Goal: Find specific fact: Find specific fact

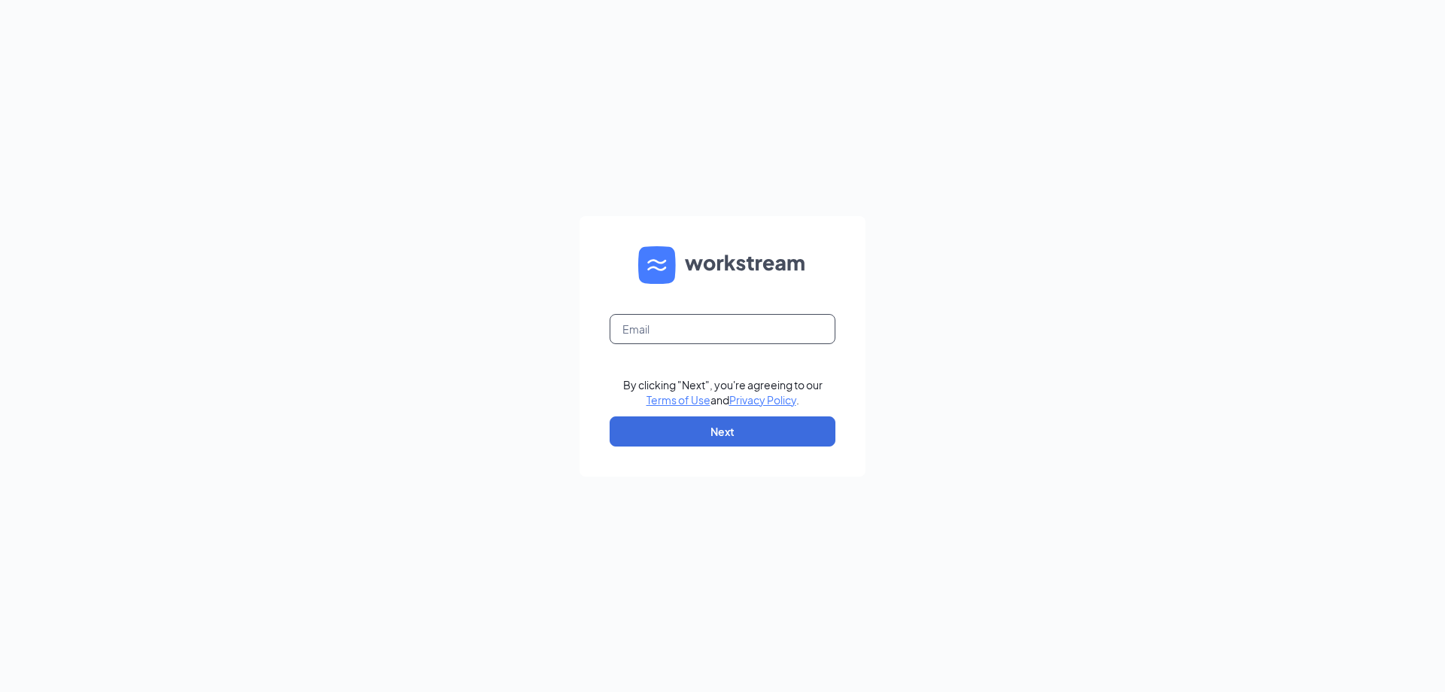
click at [704, 327] on input "text" at bounding box center [723, 329] width 226 height 30
type input "[EMAIL_ADDRESS][DOMAIN_NAME]"
click at [728, 424] on button "Next" at bounding box center [723, 431] width 226 height 30
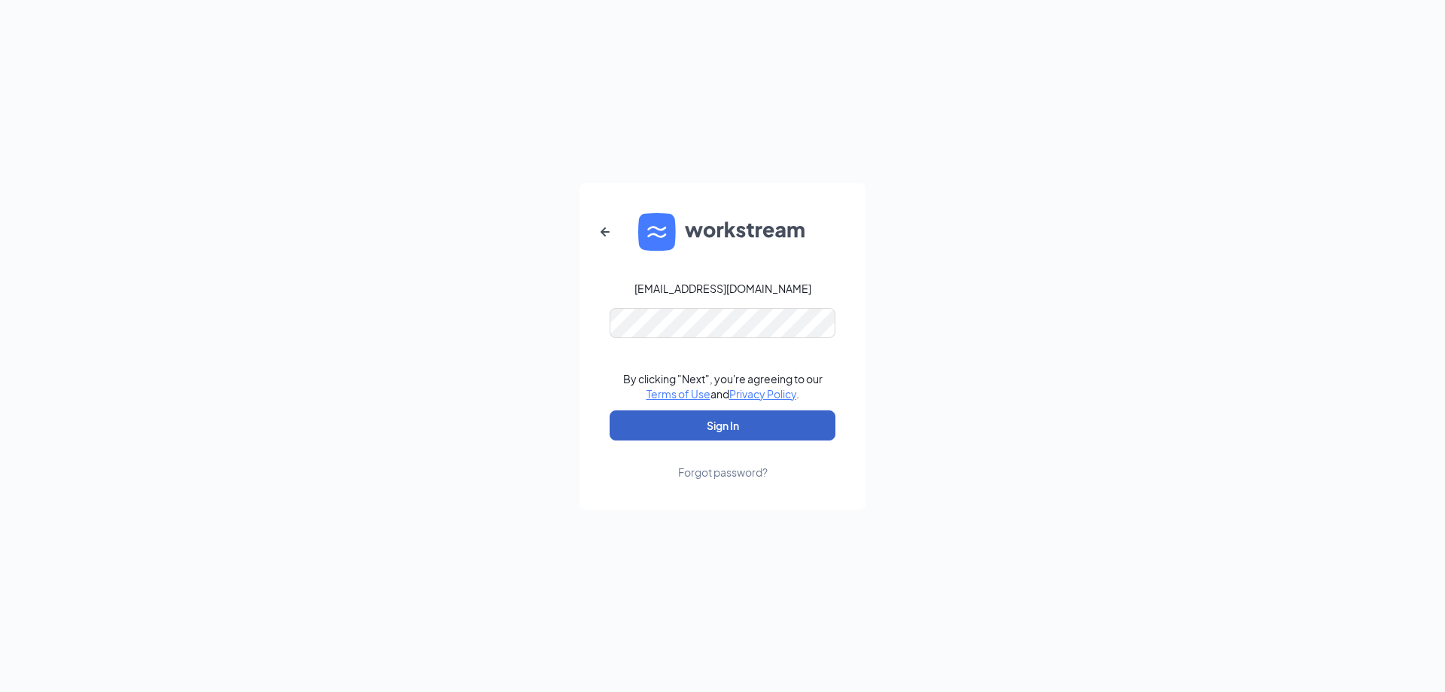
click at [735, 424] on button "Sign In" at bounding box center [723, 425] width 226 height 30
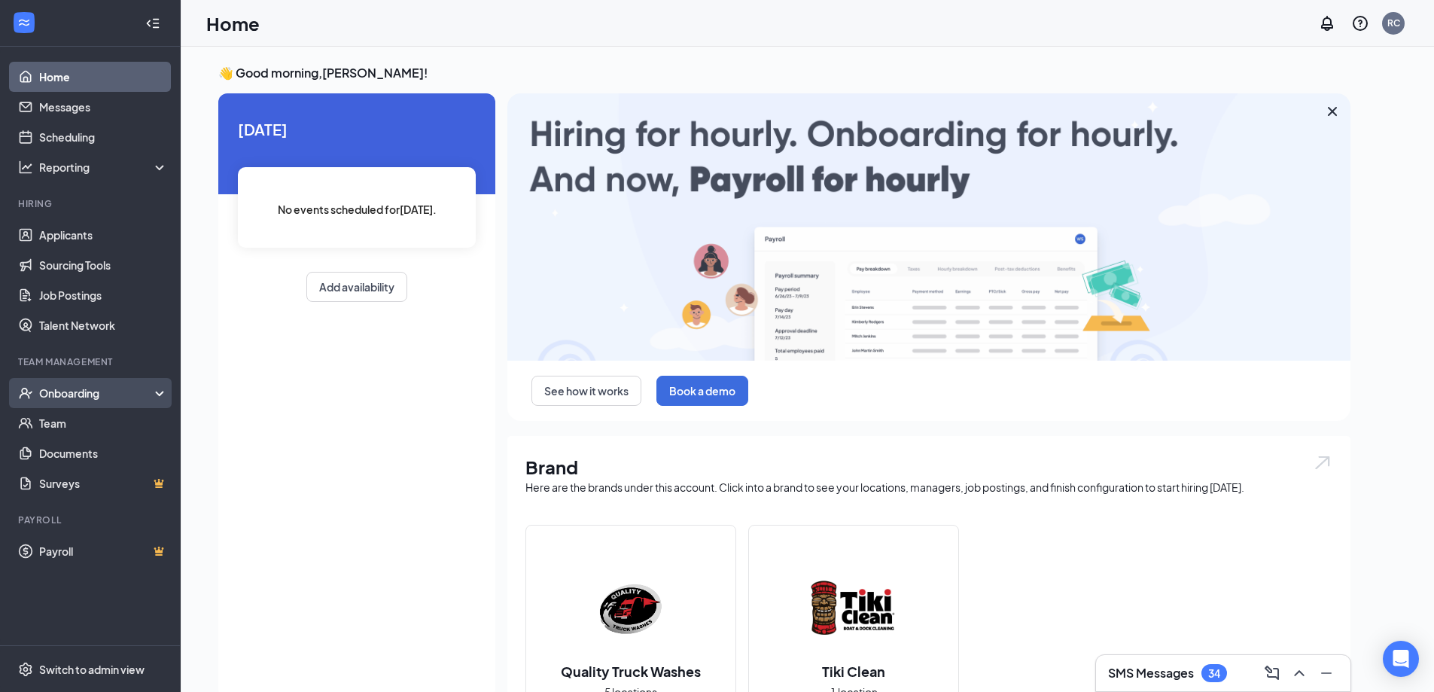
click at [83, 400] on div "Onboarding" at bounding box center [97, 392] width 116 height 15
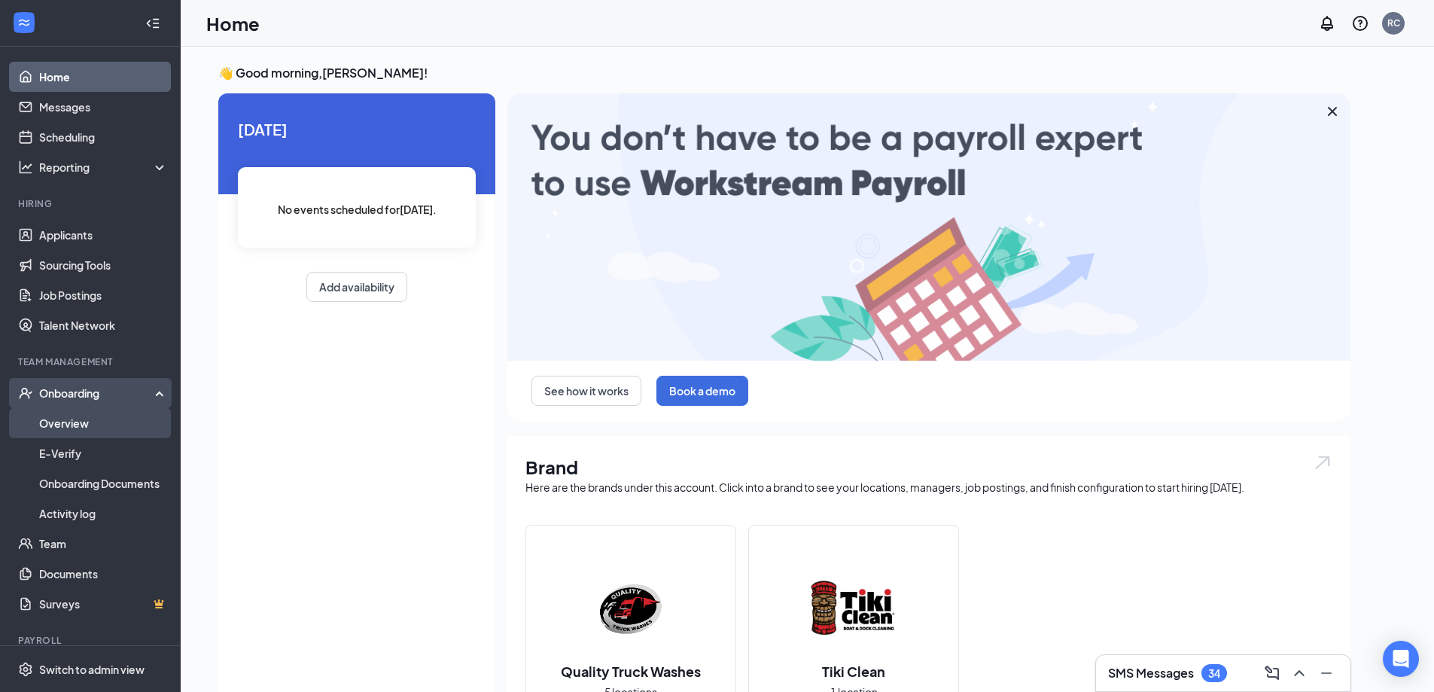
click at [80, 423] on link "Overview" at bounding box center [103, 423] width 129 height 30
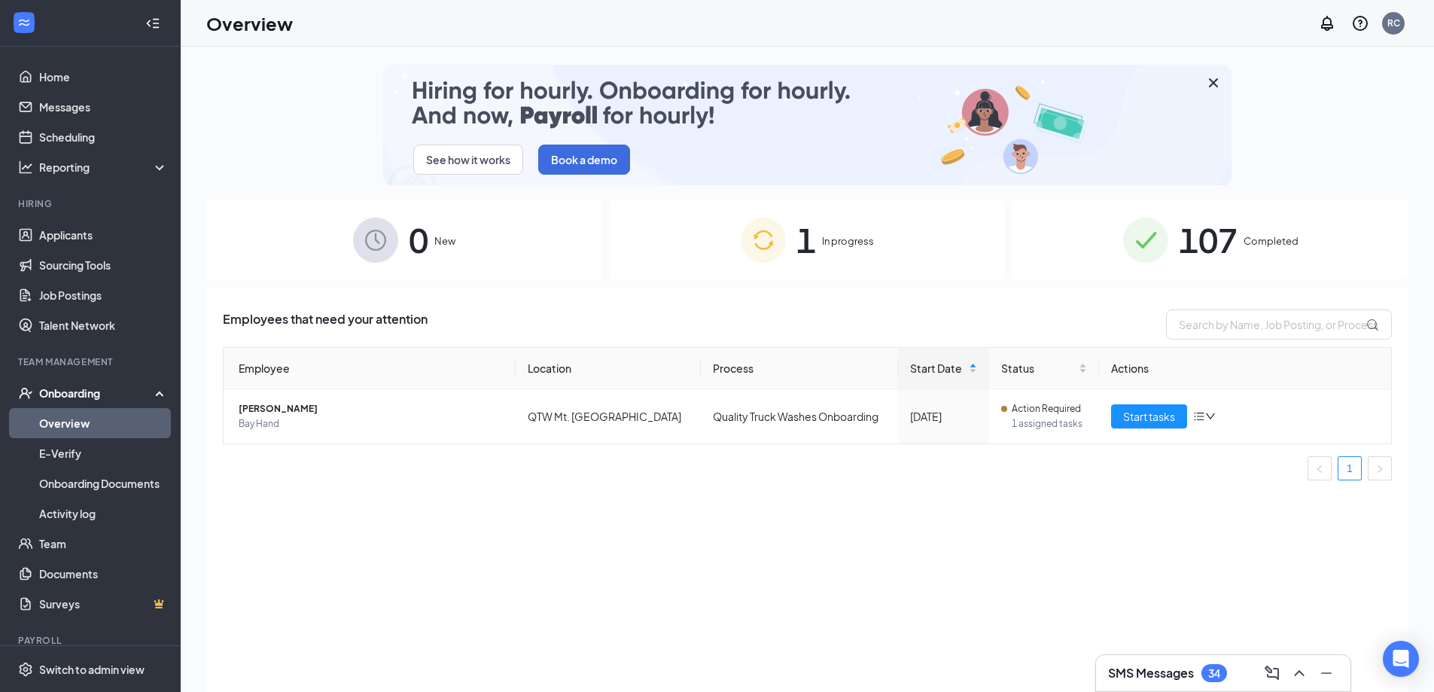
click at [1247, 245] on span "Completed" at bounding box center [1270, 240] width 55 height 15
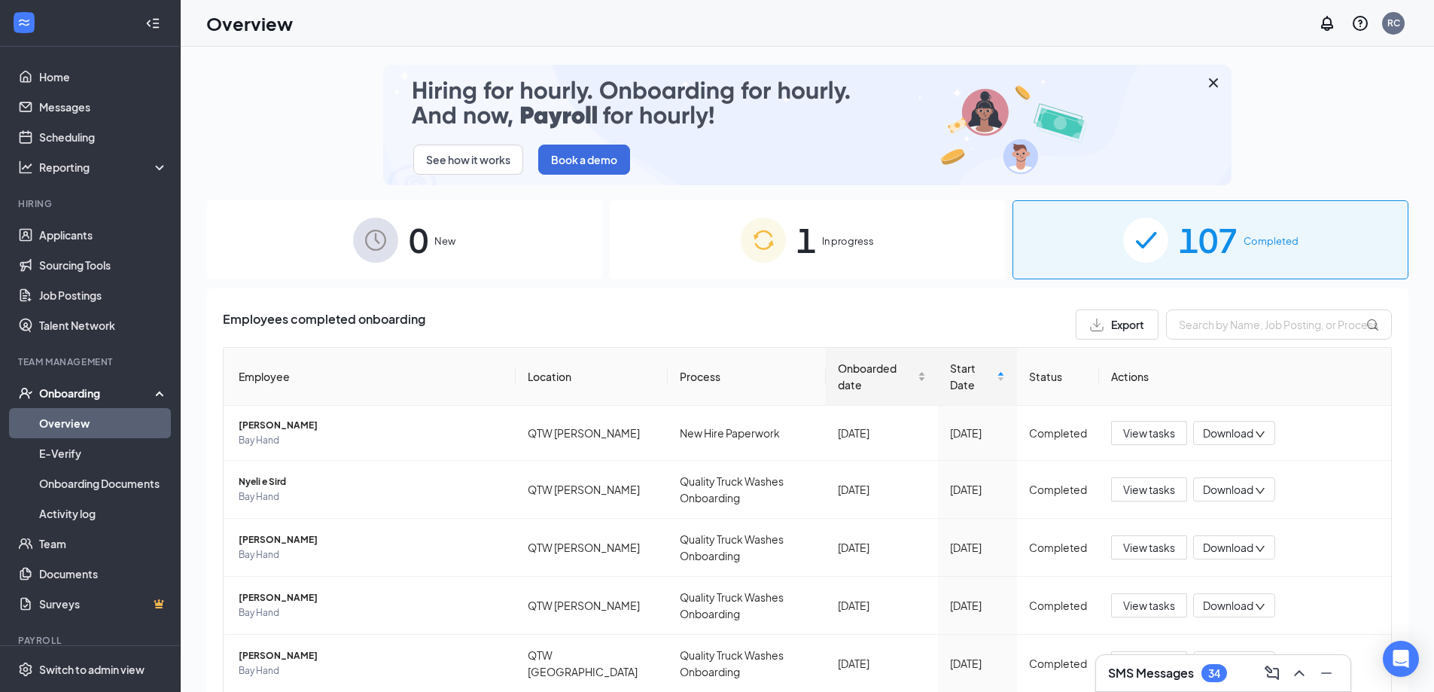
click at [867, 377] on span "Onboarded date" at bounding box center [876, 376] width 77 height 33
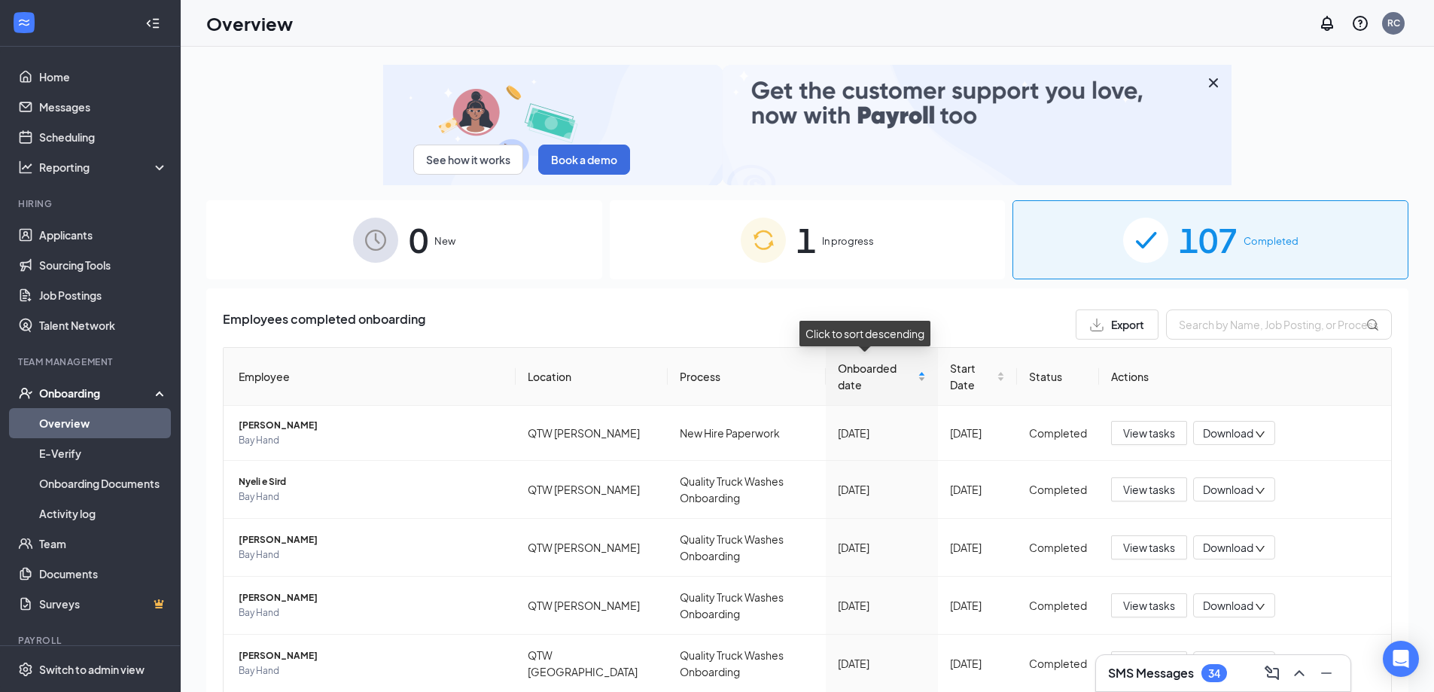
click at [867, 377] on span "Onboarded date" at bounding box center [876, 376] width 77 height 33
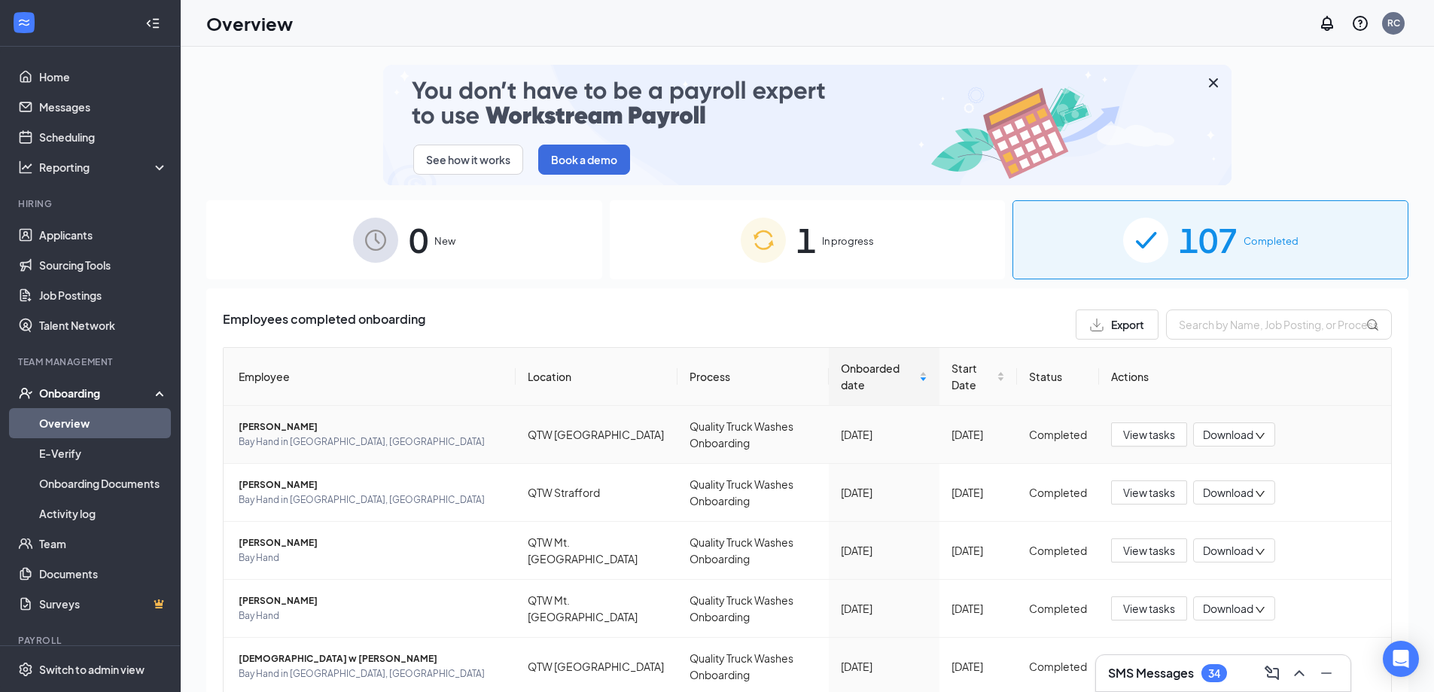
click at [247, 429] on span "[PERSON_NAME]" at bounding box center [371, 426] width 265 height 15
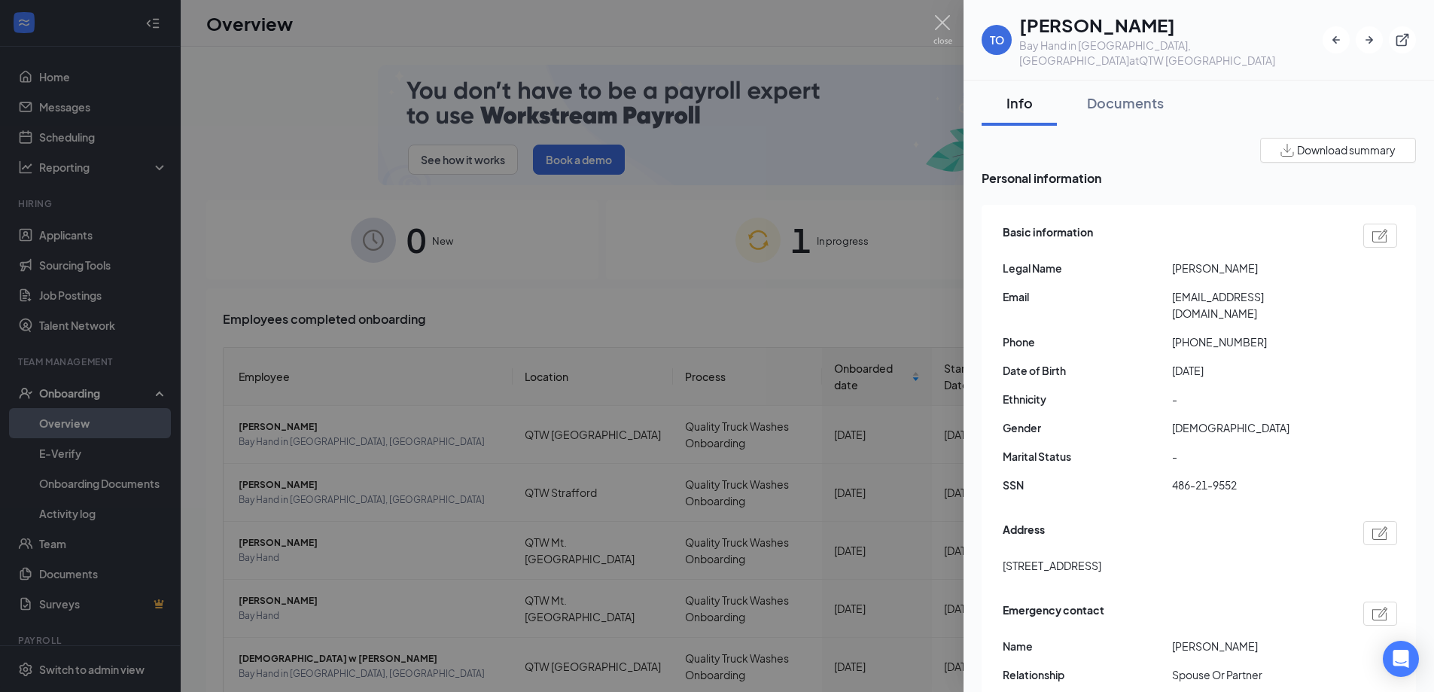
drag, startPoint x: 1118, startPoint y: 172, endPoint x: 984, endPoint y: 174, distance: 133.2
click at [1118, 172] on span "Personal information" at bounding box center [1198, 178] width 434 height 19
click at [1185, 288] on span "[EMAIL_ADDRESS][DOMAIN_NAME]" at bounding box center [1256, 304] width 169 height 33
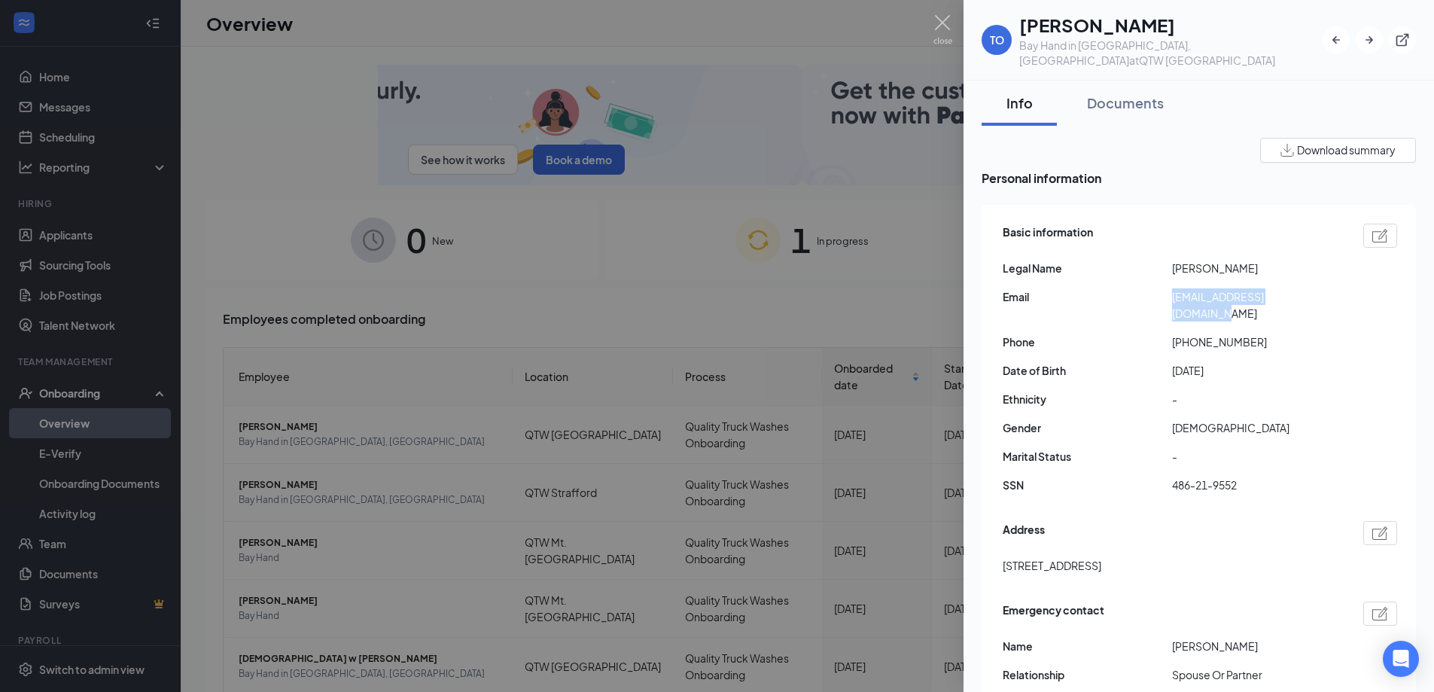
drag, startPoint x: 1169, startPoint y: 278, endPoint x: 1317, endPoint y: 279, distance: 148.3
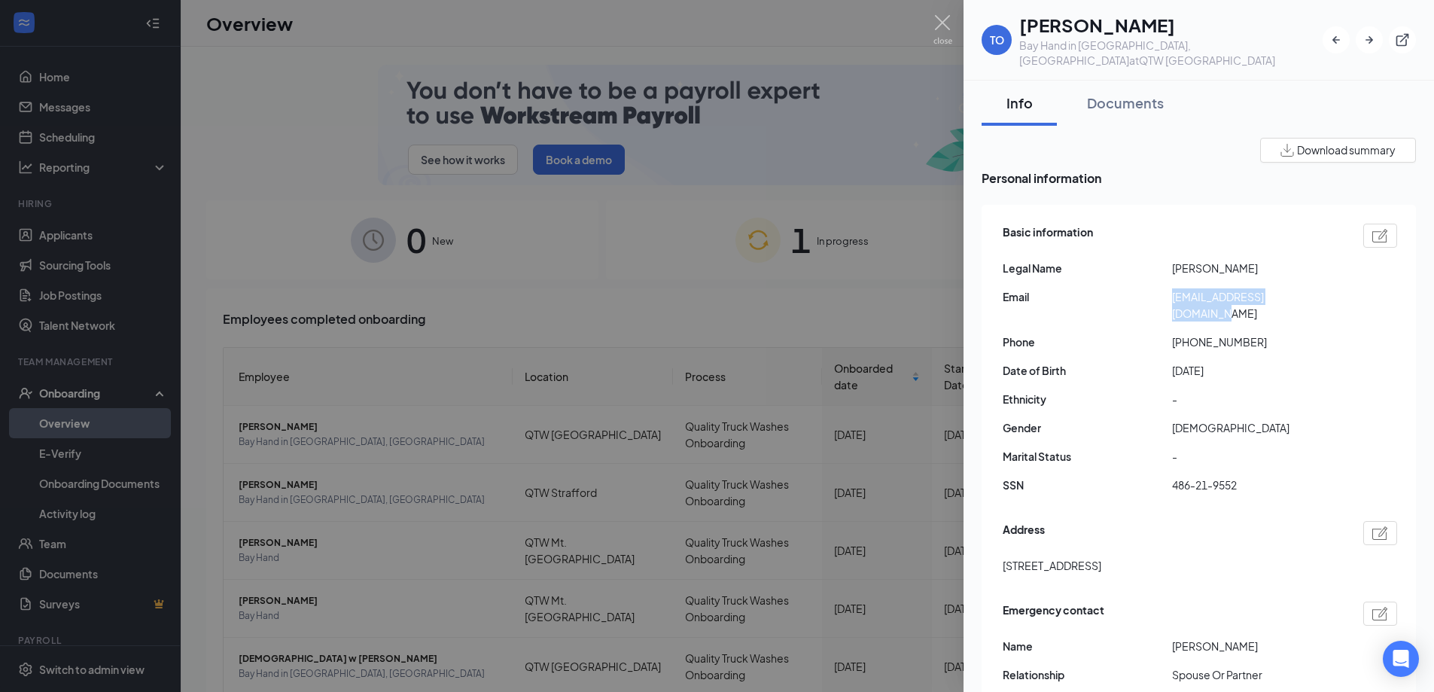
click at [1317, 288] on div "Email [EMAIL_ADDRESS][DOMAIN_NAME]" at bounding box center [1199, 304] width 394 height 33
copy div "[EMAIL_ADDRESS][DOMAIN_NAME]"
drag, startPoint x: 1119, startPoint y: 330, endPoint x: 1152, endPoint y: 322, distance: 34.1
click at [1119, 362] on span "Date of Birth" at bounding box center [1086, 370] width 169 height 17
drag, startPoint x: 1168, startPoint y: 281, endPoint x: 1317, endPoint y: 284, distance: 149.1
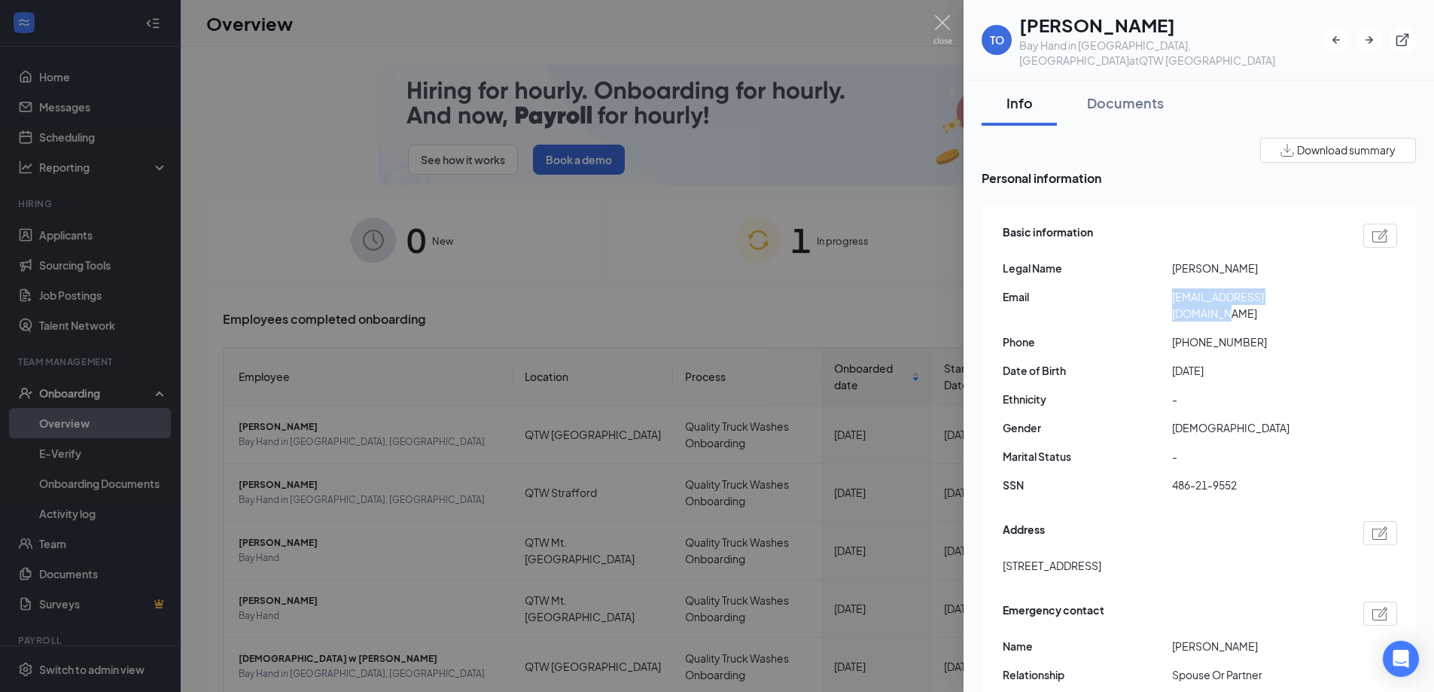
click at [1317, 288] on div "Email [EMAIL_ADDRESS][DOMAIN_NAME]" at bounding box center [1199, 304] width 394 height 33
copy div "[EMAIL_ADDRESS][DOMAIN_NAME]"
click at [1230, 288] on span "[EMAIL_ADDRESS][DOMAIN_NAME]" at bounding box center [1256, 304] width 169 height 33
drag, startPoint x: 1230, startPoint y: 283, endPoint x: 1258, endPoint y: 281, distance: 27.1
click at [1258, 288] on span "[EMAIL_ADDRESS][DOMAIN_NAME]" at bounding box center [1256, 304] width 169 height 33
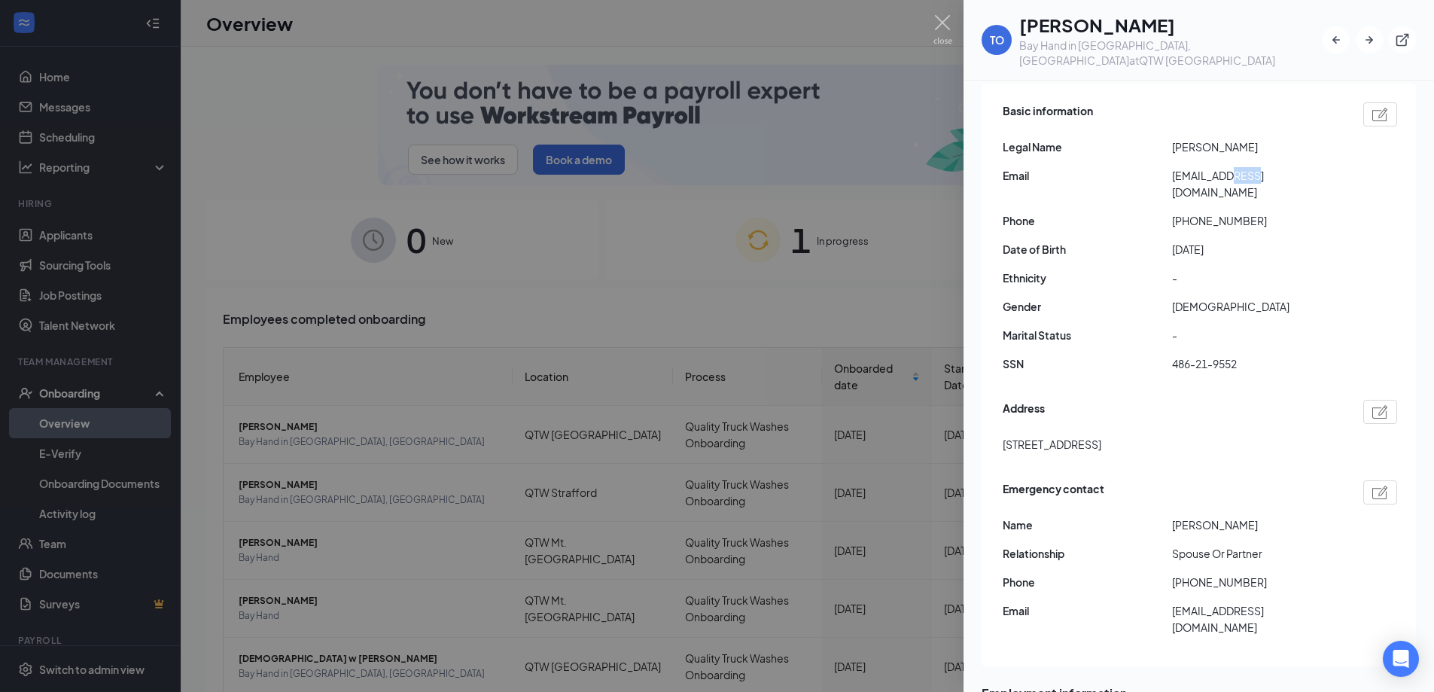
scroll to position [95, 0]
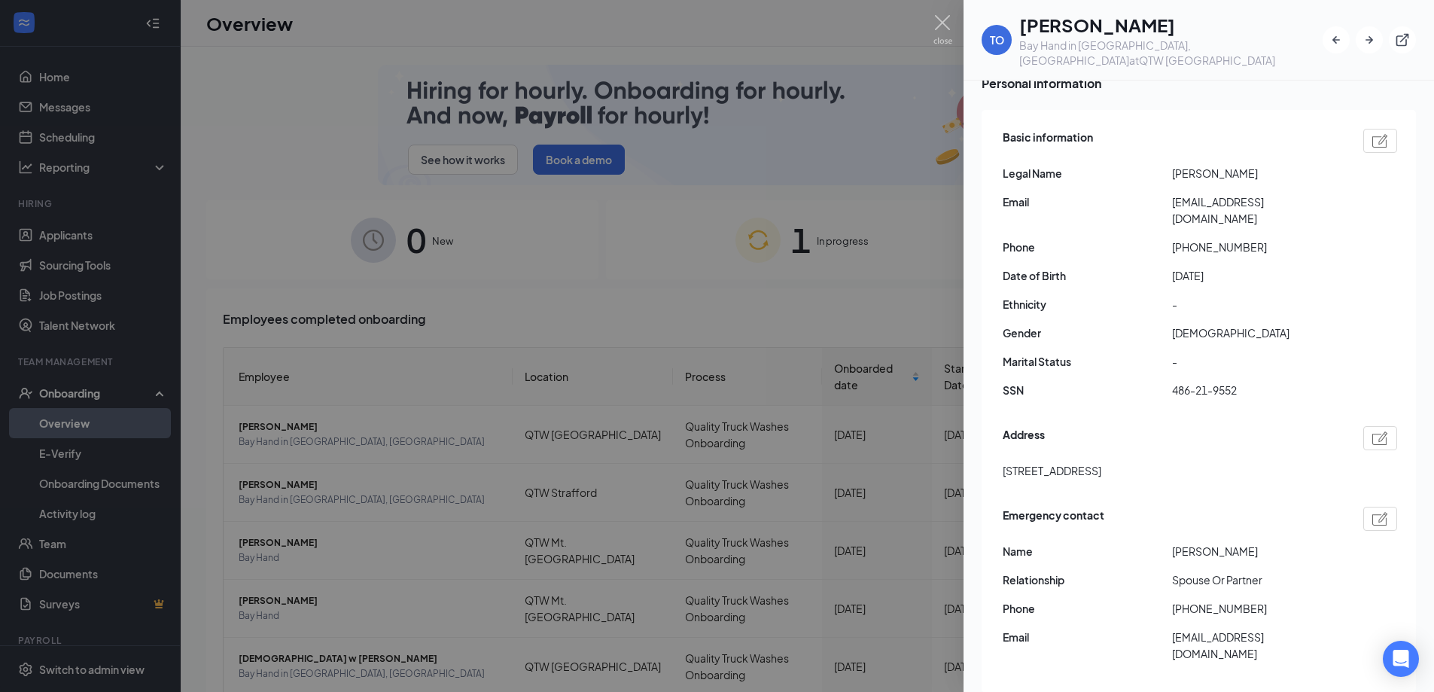
click at [1233, 470] on div "Basic information Legal Name [PERSON_NAME] Email [EMAIL_ADDRESS][DOMAIN_NAME] P…" at bounding box center [1198, 401] width 434 height 582
drag, startPoint x: 936, startPoint y: 22, endPoint x: 752, endPoint y: 0, distance: 185.7
click at [936, 22] on img at bounding box center [942, 29] width 19 height 29
